Goal: Task Accomplishment & Management: Use online tool/utility

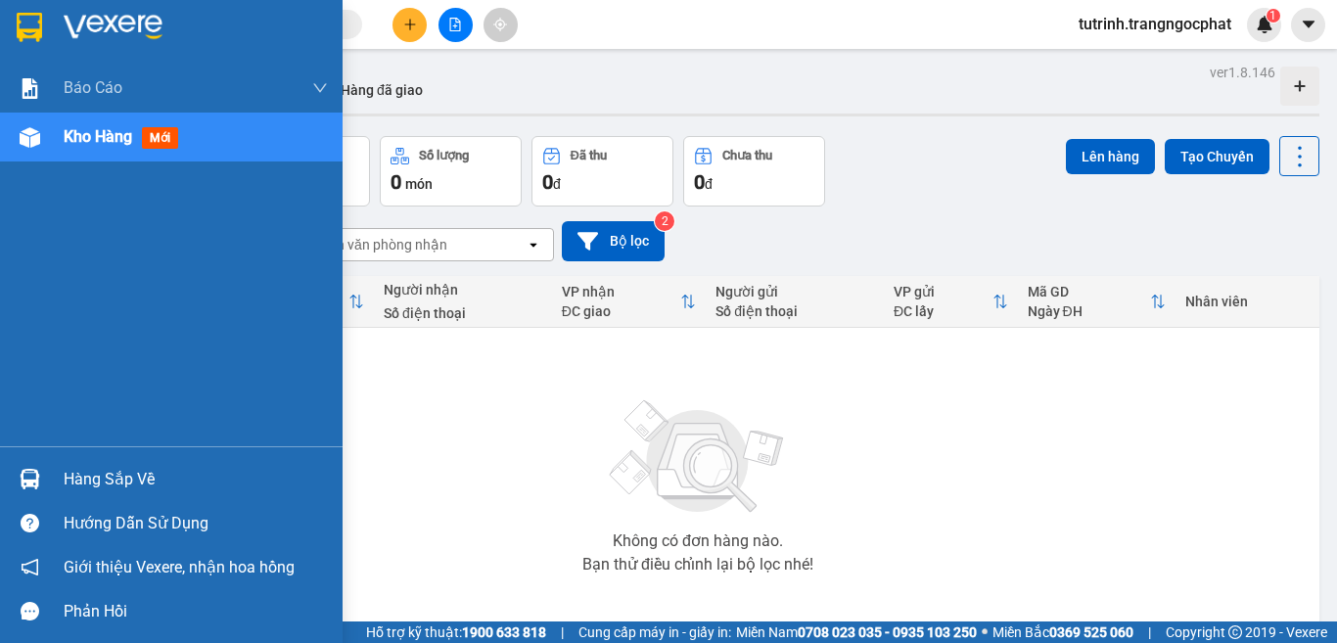
click at [103, 487] on div "Hàng sắp về" at bounding box center [196, 479] width 264 height 29
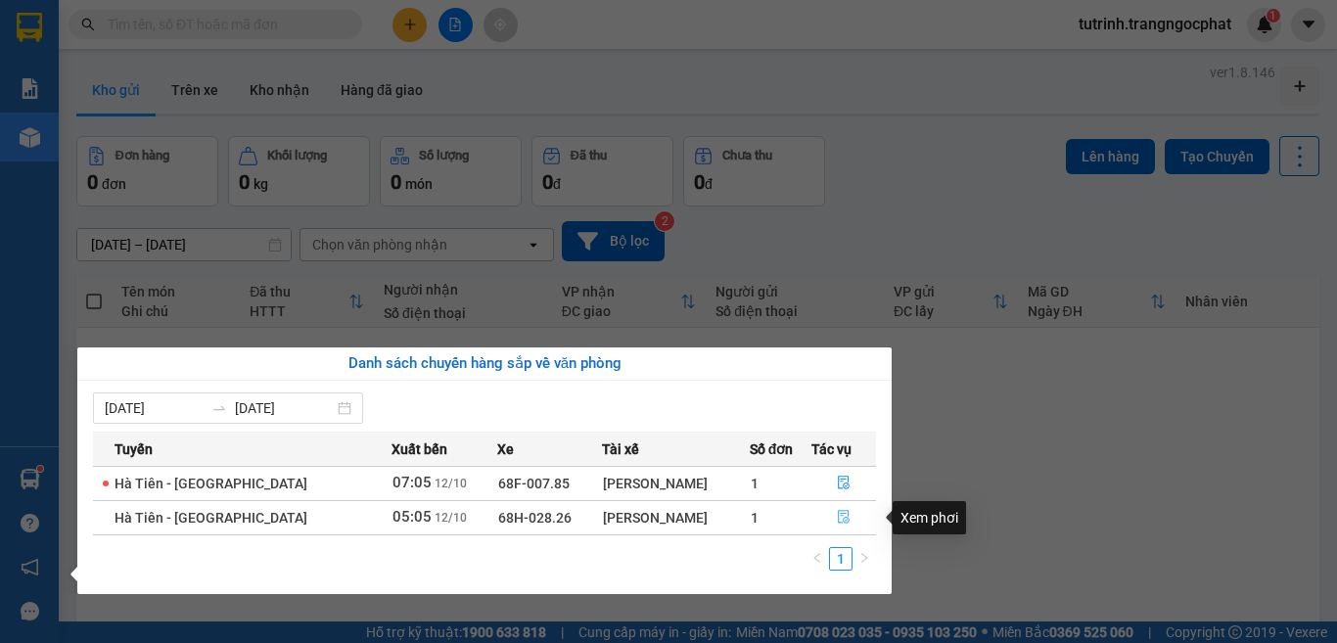
click at [841, 522] on icon "file-done" at bounding box center [844, 518] width 12 height 14
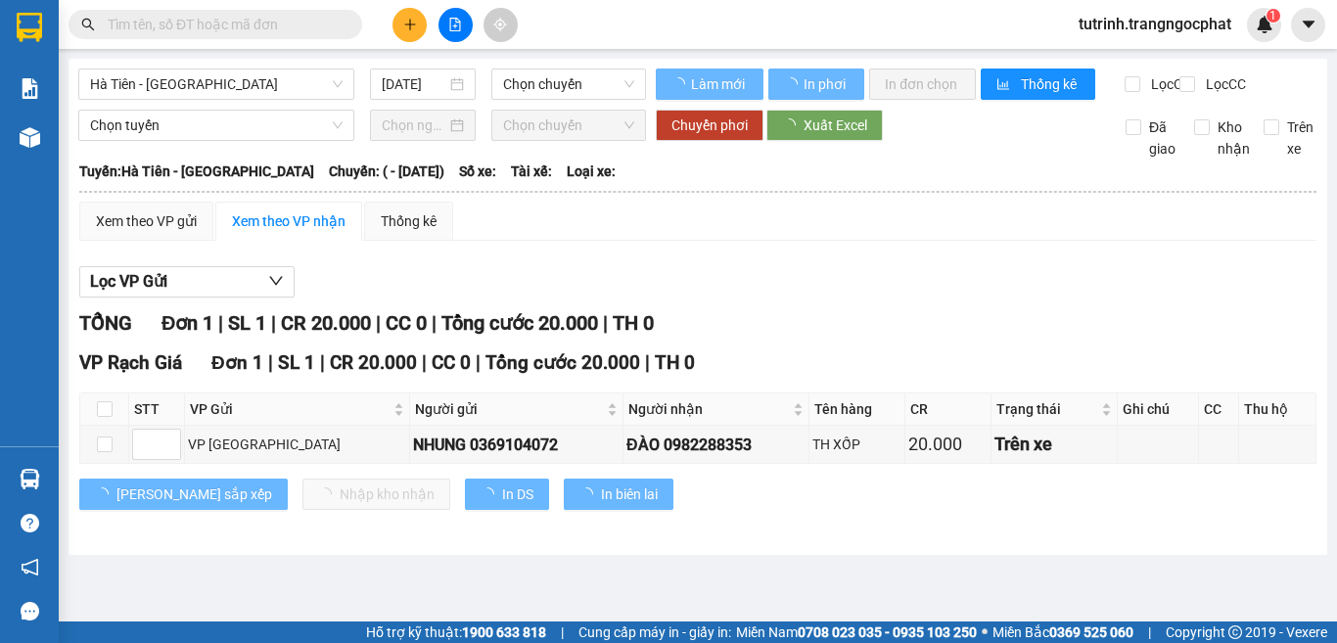
type input "[DATE]"
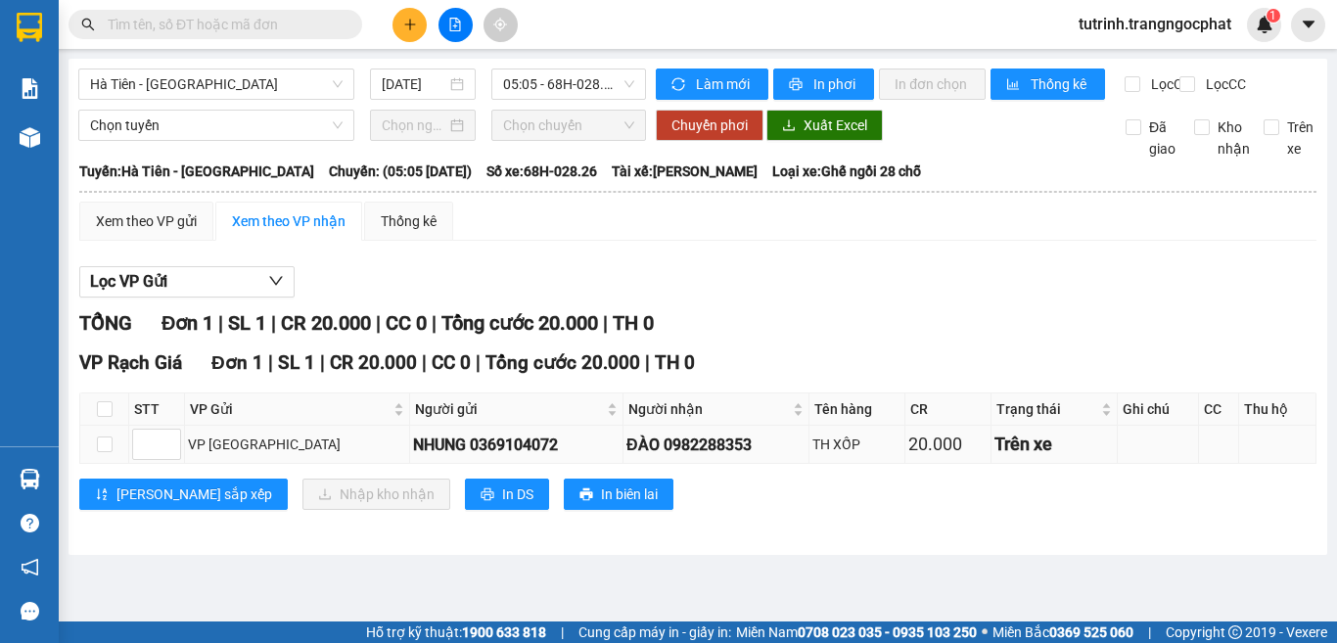
click at [115, 463] on td at bounding box center [104, 445] width 49 height 38
click at [105, 452] on input "checkbox" at bounding box center [105, 444] width 16 height 16
checkbox input "true"
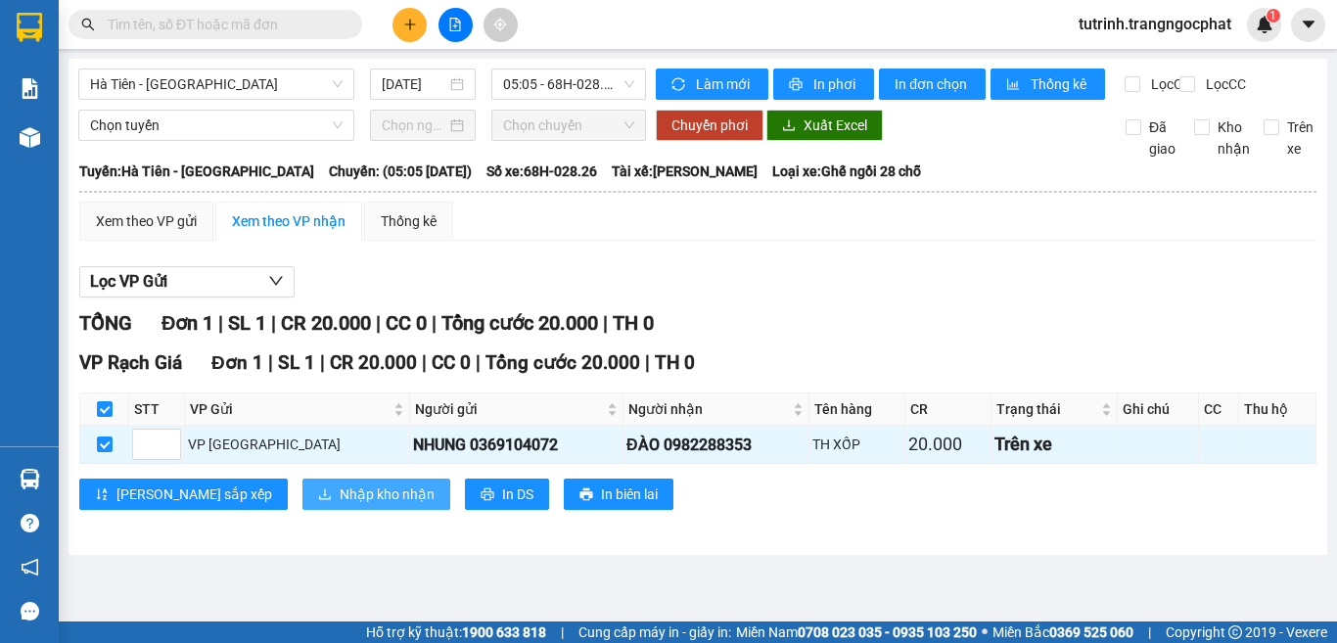
click at [340, 505] on span "Nhập kho nhận" at bounding box center [387, 494] width 95 height 22
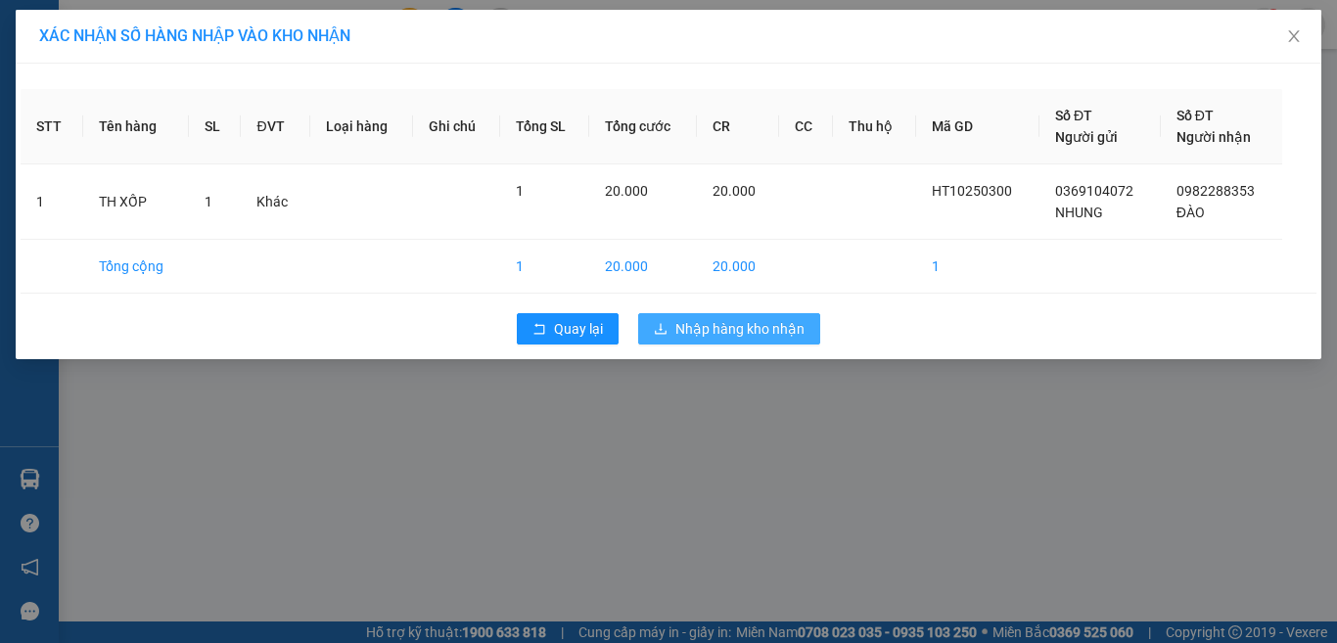
click at [751, 329] on span "Nhập hàng kho nhận" at bounding box center [739, 329] width 129 height 22
